Goal: Communication & Community: Answer question/provide support

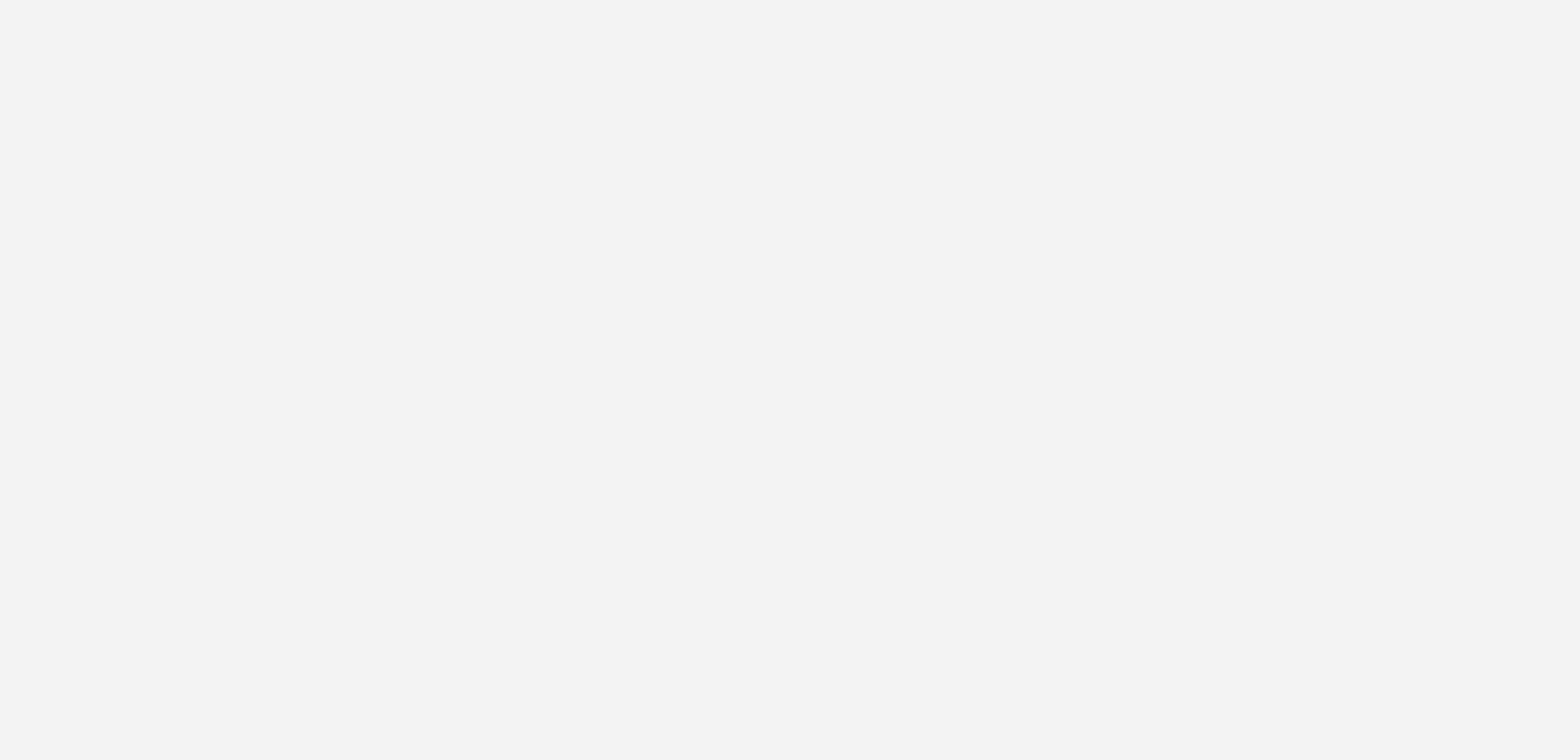
drag, startPoint x: 220, startPoint y: 19, endPoint x: 220, endPoint y: 34, distance: 15.0
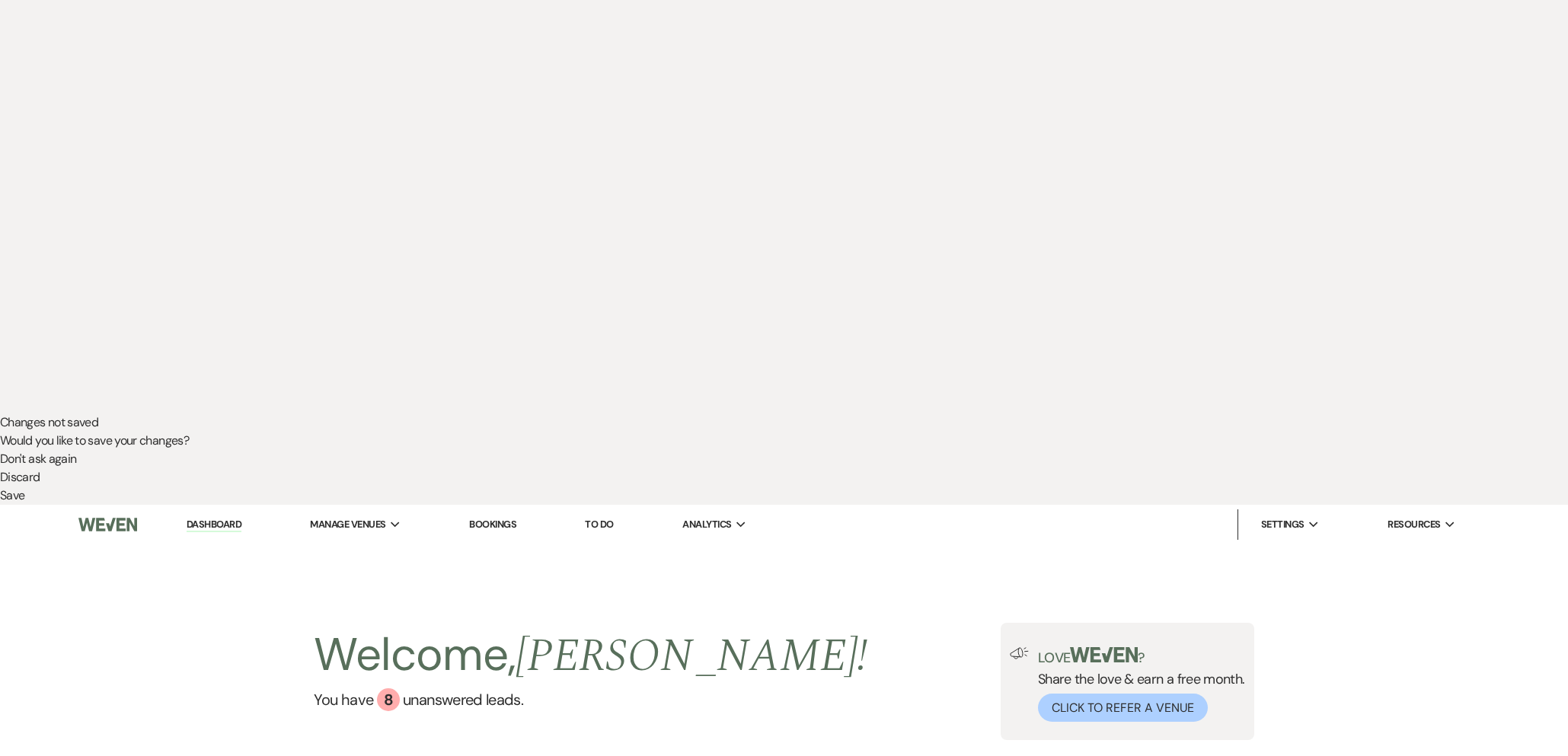
scroll to position [436, 0]
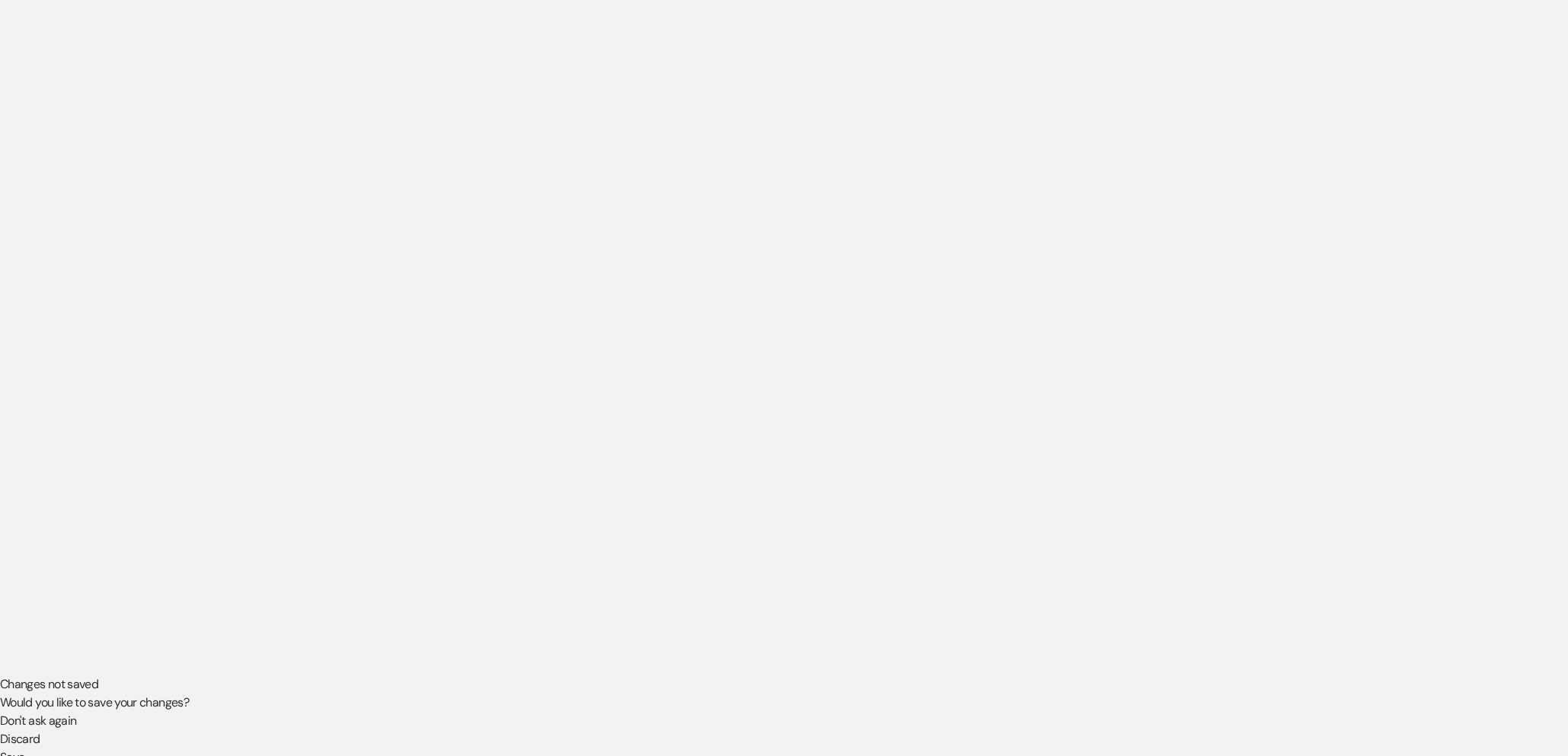
scroll to position [436, 0]
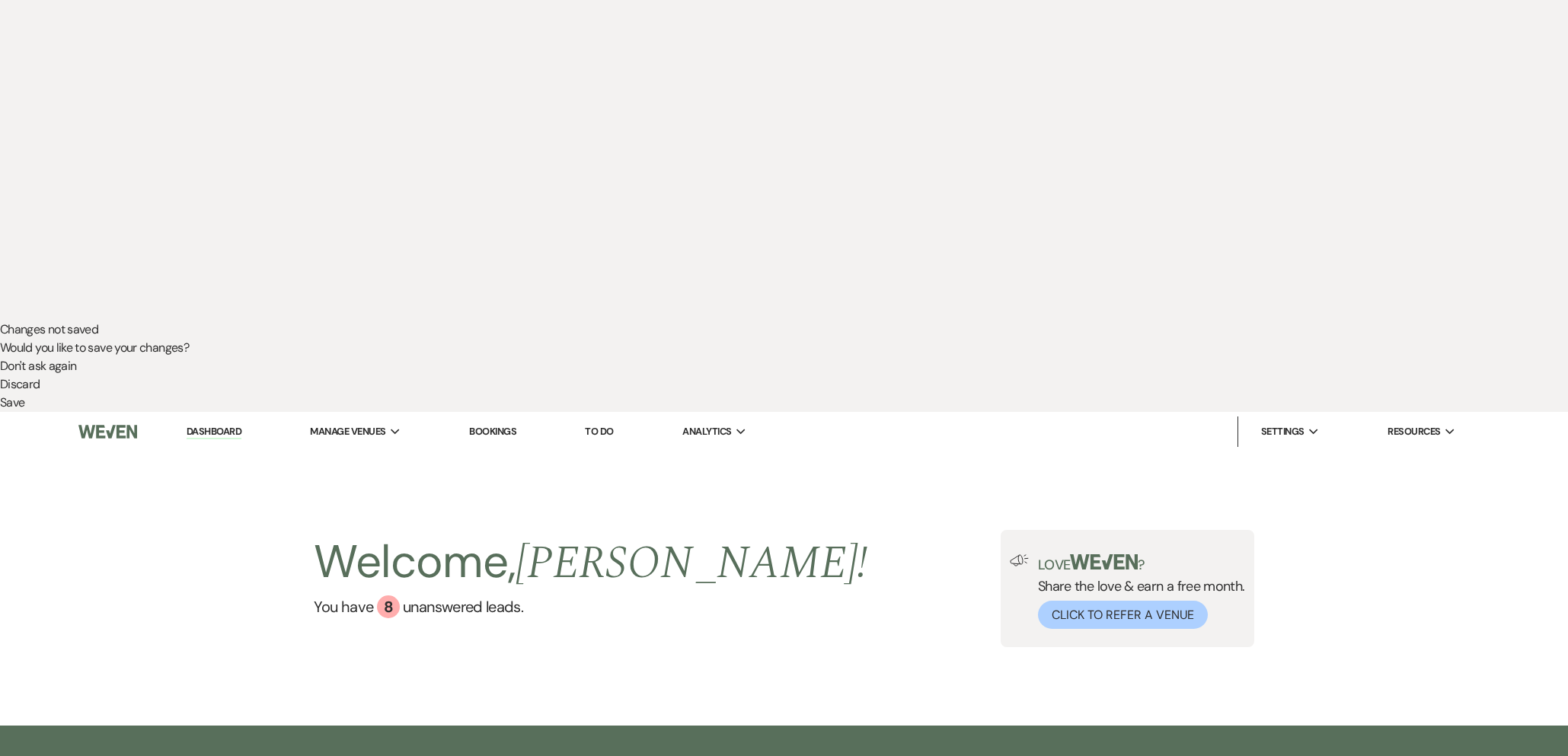
drag, startPoint x: 605, startPoint y: 328, endPoint x: 613, endPoint y: 338, distance: 12.8
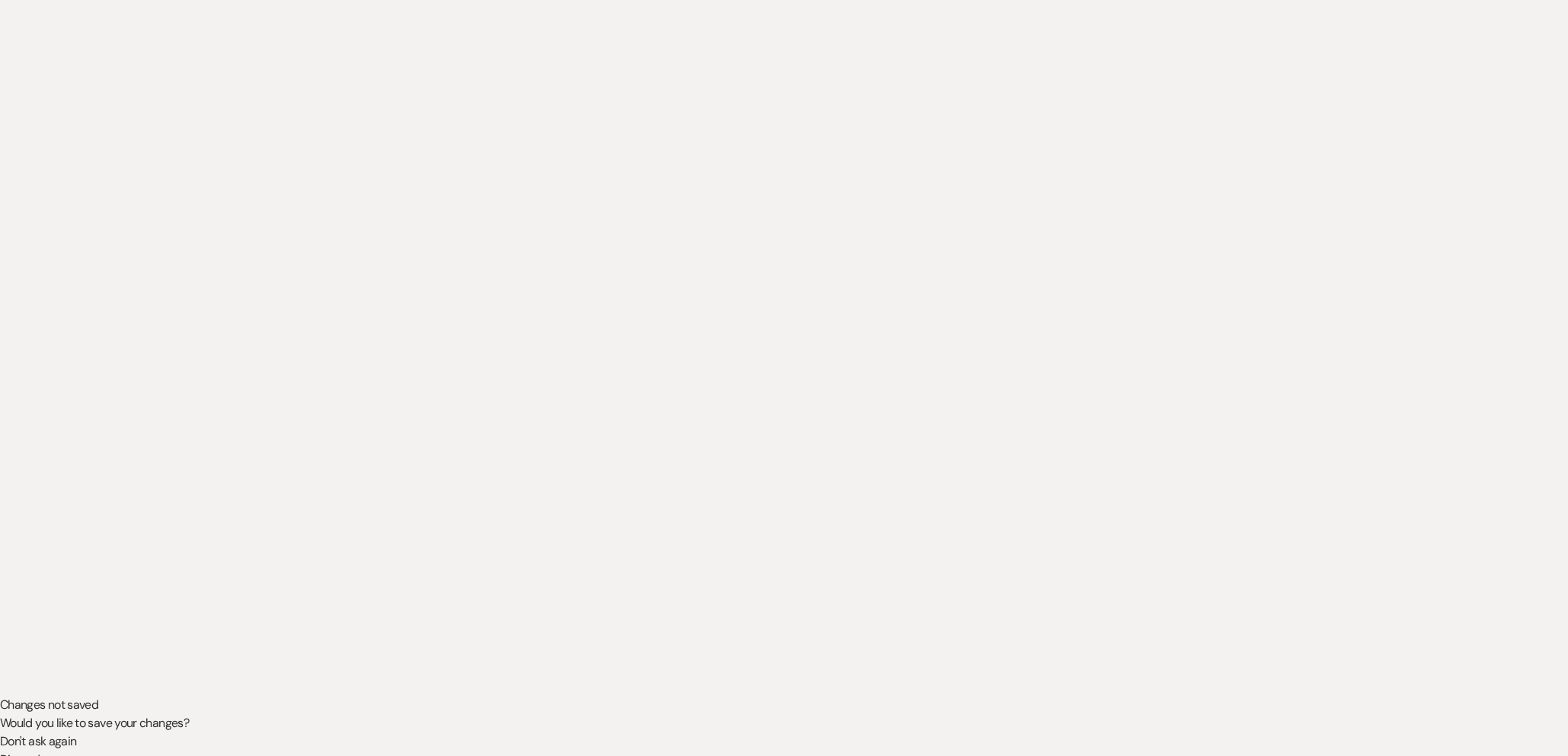
scroll to position [73, 0]
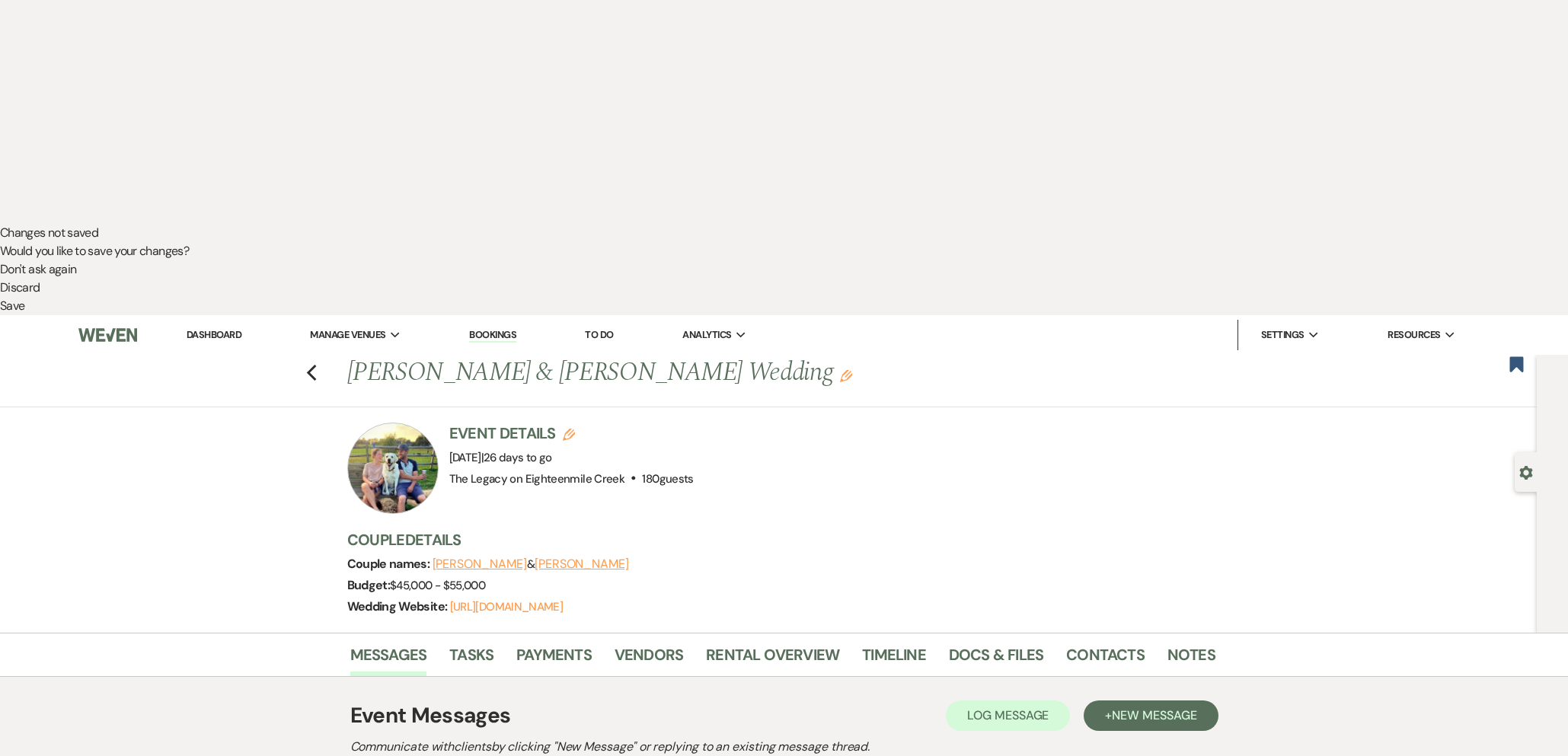
scroll to position [539, 0]
